Goal: Submit feedback/report problem

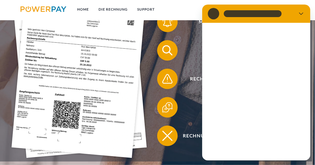
scroll to position [137, 0]
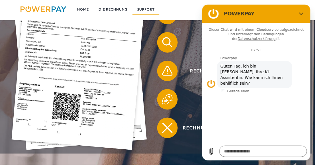
click at [153, 8] on link "SUPPORT" at bounding box center [145, 9] width 27 height 10
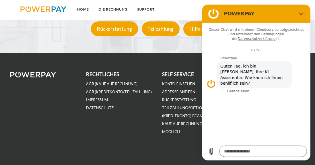
scroll to position [958, 0]
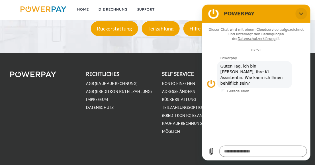
click at [302, 13] on icon "Schließen" at bounding box center [300, 13] width 4 height 3
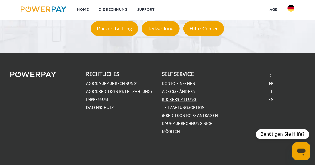
click at [183, 97] on link "Rückerstattung" at bounding box center [179, 99] width 34 height 5
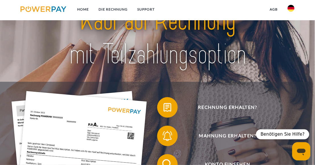
scroll to position [0, 0]
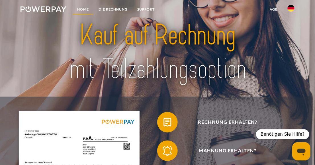
click at [83, 8] on link "Home" at bounding box center [82, 9] width 21 height 10
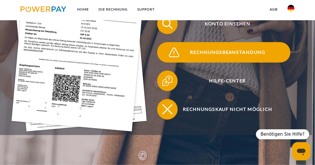
scroll to position [137, 0]
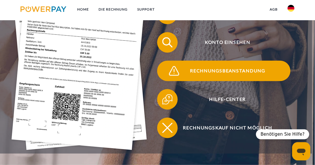
click at [205, 77] on span "Rechnungsbeanstandung" at bounding box center [227, 71] width 125 height 20
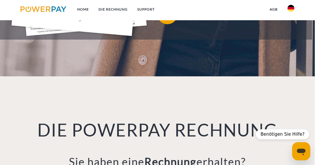
type textarea "*"
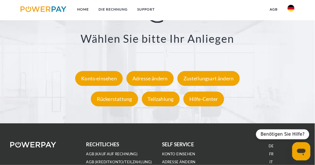
scroll to position [910, 0]
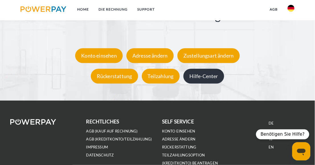
click at [207, 79] on div "Hilfe-Center" at bounding box center [203, 76] width 41 height 15
